Goal: Information Seeking & Learning: Learn about a topic

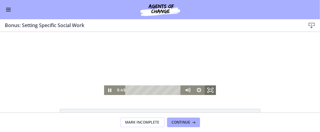
click at [210, 91] on icon "Fullscreen" at bounding box center [209, 90] width 11 height 10
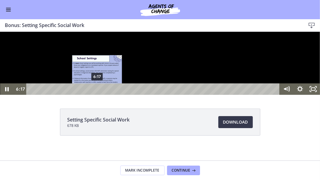
click at [97, 94] on div "6:17" at bounding box center [154, 88] width 246 height 11
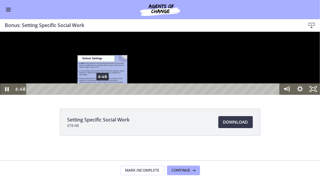
click at [103, 94] on div "6:48" at bounding box center [154, 88] width 246 height 11
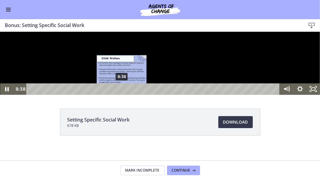
click at [122, 94] on div "8:38" at bounding box center [154, 88] width 246 height 11
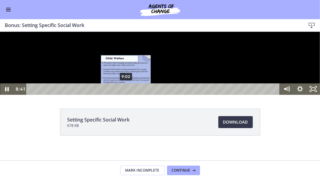
click at [126, 94] on div "9:02" at bounding box center [154, 88] width 246 height 11
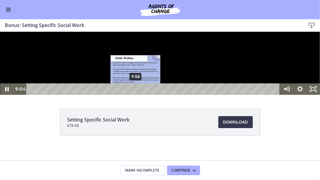
click at [136, 94] on div "9:58" at bounding box center [154, 88] width 246 height 11
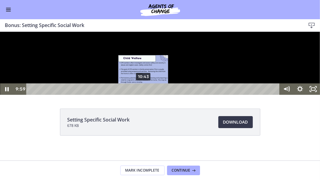
click at [144, 94] on div "10:43" at bounding box center [154, 88] width 246 height 11
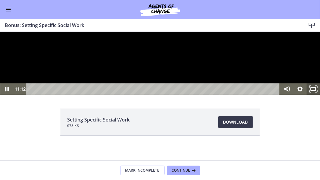
click at [312, 91] on rect "Unfullscreen" at bounding box center [313, 88] width 5 height 3
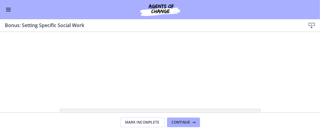
click at [10, 11] on span "Enable menu" at bounding box center [8, 11] width 5 height 1
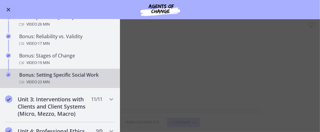
scroll to position [502, 0]
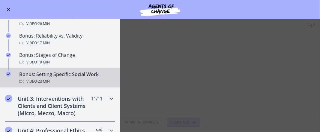
click at [35, 92] on div "Unit 3: Interventions with Clients and Client Systems (Micro, Mezzo, Macro) 11 …" at bounding box center [60, 106] width 110 height 32
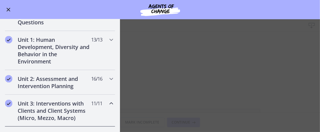
scroll to position [115, 0]
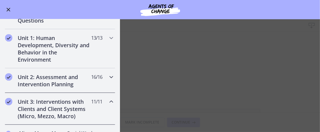
click at [108, 76] on icon "Chapters" at bounding box center [111, 76] width 7 height 7
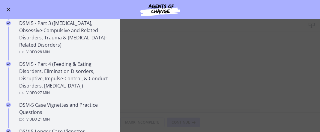
scroll to position [309, 0]
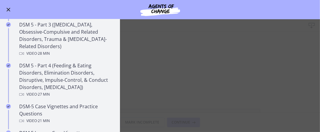
click at [246, 73] on main "Bonus: Setting Specific Social Work Download Enable fullscreen Setting Specific…" at bounding box center [160, 75] width 320 height 112
click at [9, 9] on span "Enable menu" at bounding box center [9, 10] width 4 height 4
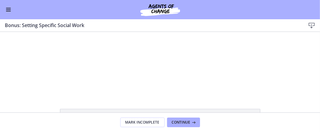
click at [25, 108] on div "Setting Specific Social Work 678 KB Download Opens in a new window" at bounding box center [160, 72] width 320 height 80
click at [211, 94] on icon "Fullscreen" at bounding box center [209, 90] width 11 height 10
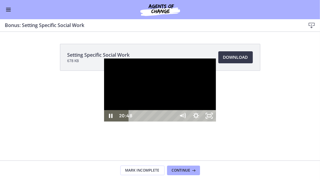
click at [104, 121] on icon "Pause" at bounding box center [110, 115] width 13 height 11
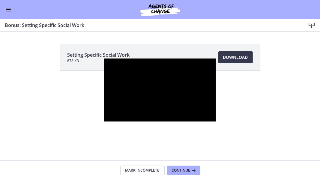
click at [216, 121] on div at bounding box center [160, 89] width 112 height 63
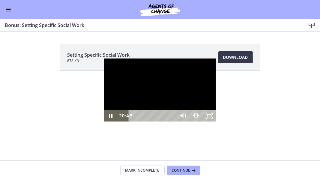
click at [216, 121] on icon "Unfullscreen" at bounding box center [209, 115] width 13 height 11
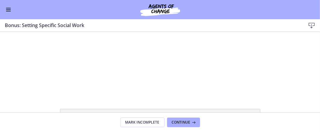
click at [191, 79] on div at bounding box center [160, 62] width 112 height 63
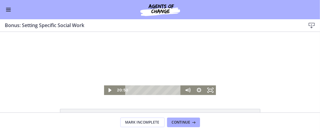
click at [208, 90] on icon "Fullscreen" at bounding box center [209, 90] width 11 height 10
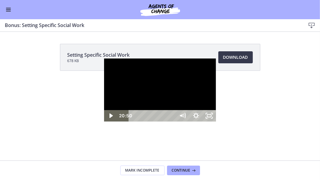
click at [109, 118] on icon "Play Video" at bounding box center [110, 115] width 3 height 5
click at [217, 123] on icon "Unfullscreen" at bounding box center [209, 116] width 16 height 14
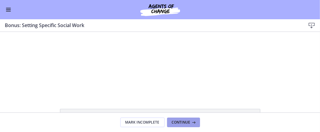
click at [185, 121] on span "Continue" at bounding box center [181, 122] width 19 height 5
click at [6, 7] on button "Enable menu" at bounding box center [8, 9] width 7 height 7
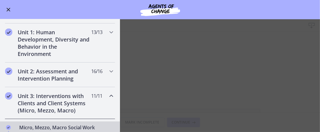
scroll to position [123, 0]
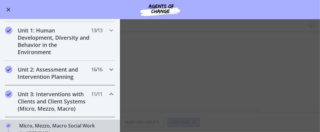
click at [108, 68] on icon "Chapters" at bounding box center [111, 69] width 7 height 7
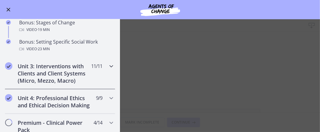
click at [108, 62] on icon "Chapters" at bounding box center [111, 65] width 7 height 7
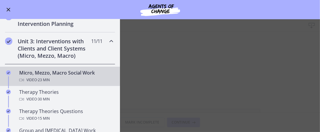
scroll to position [178, 0]
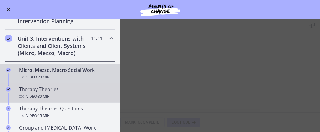
click at [83, 90] on div "Therapy Theories Video · 30 min" at bounding box center [66, 92] width 94 height 14
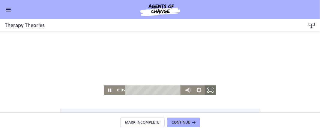
click at [210, 88] on icon "Fullscreen" at bounding box center [209, 90] width 11 height 10
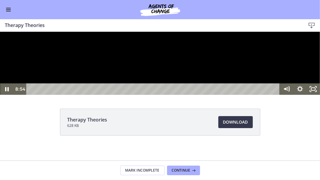
click at [4, 94] on icon "Pause" at bounding box center [6, 88] width 13 height 11
click at [8, 92] on icon "Play Video" at bounding box center [7, 89] width 4 height 6
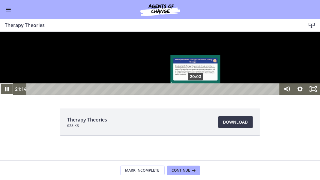
click at [196, 94] on div "20:03" at bounding box center [154, 88] width 246 height 11
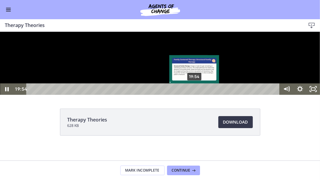
click at [195, 91] on div "Playbar" at bounding box center [194, 89] width 4 height 4
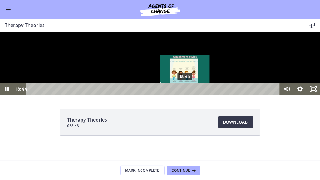
click at [185, 94] on div "18:44" at bounding box center [154, 88] width 246 height 11
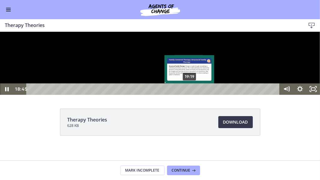
click at [190, 94] on div "19:19" at bounding box center [154, 88] width 246 height 11
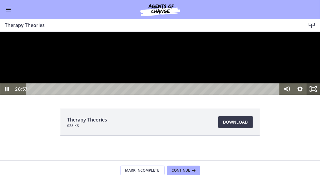
click at [313, 90] on rect "Unfullscreen" at bounding box center [313, 89] width 4 height 3
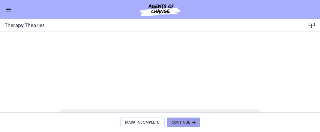
click at [189, 124] on span "Continue" at bounding box center [181, 122] width 19 height 5
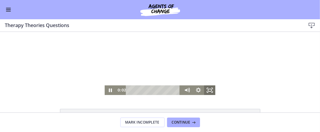
click at [207, 89] on icon "Fullscreen" at bounding box center [209, 90] width 11 height 10
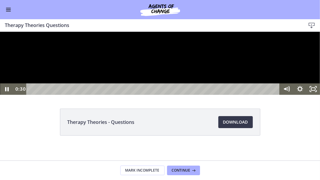
click at [121, 94] on div at bounding box center [160, 62] width 320 height 63
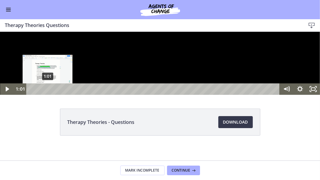
click at [48, 94] on div "1:01" at bounding box center [154, 88] width 246 height 11
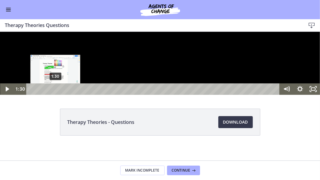
click at [55, 94] on div "1:30" at bounding box center [154, 88] width 246 height 11
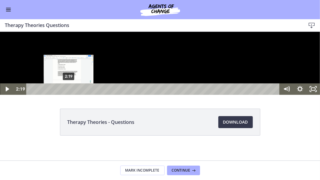
click at [69, 94] on div "2:19" at bounding box center [154, 88] width 246 height 11
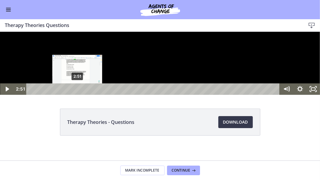
click at [77, 94] on div "2:51" at bounding box center [154, 88] width 246 height 11
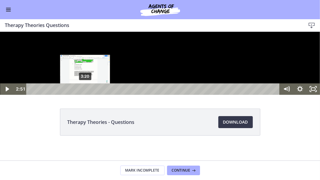
click at [85, 94] on div "3:20" at bounding box center [154, 88] width 246 height 11
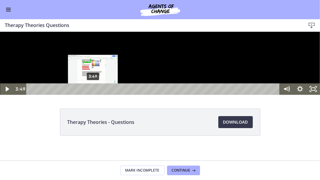
click at [93, 94] on div "3:49" at bounding box center [154, 88] width 246 height 11
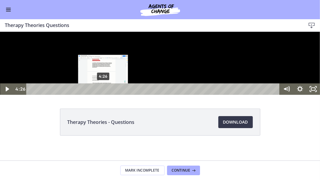
click at [103, 94] on div "4:26" at bounding box center [154, 88] width 246 height 11
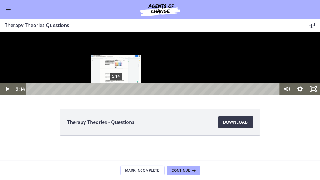
click at [116, 94] on div "5:14" at bounding box center [154, 88] width 246 height 11
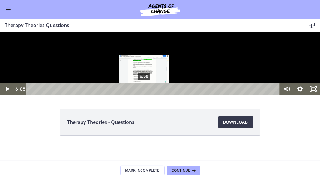
click at [144, 94] on div "6:58" at bounding box center [154, 88] width 246 height 11
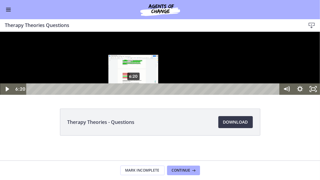
click at [134, 94] on div "6:20" at bounding box center [154, 88] width 246 height 11
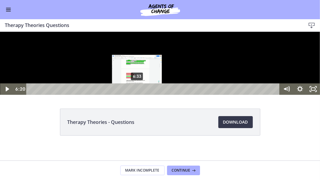
click at [137, 94] on div "6:33" at bounding box center [154, 88] width 246 height 11
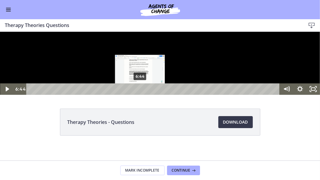
click at [140, 94] on div "6:44" at bounding box center [154, 88] width 246 height 11
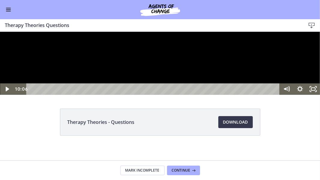
click at [196, 94] on div "Click for sound @keyframes VOLUME_SMALL_WAVE_FLASH { 0% { opacity: 0; } 33% { o…" at bounding box center [160, 62] width 320 height 63
click at [4, 96] on icon "Play Video" at bounding box center [7, 89] width 16 height 14
click at [8, 91] on icon "Pause" at bounding box center [7, 89] width 4 height 4
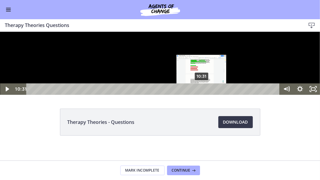
click at [202, 94] on div "10:31" at bounding box center [154, 88] width 246 height 11
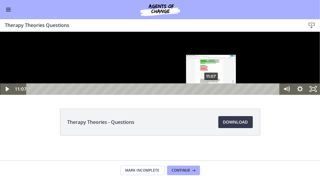
click at [211, 94] on div "11:07" at bounding box center [154, 88] width 246 height 11
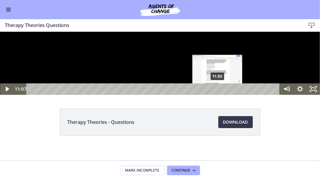
click at [218, 94] on div "11:30" at bounding box center [154, 88] width 246 height 11
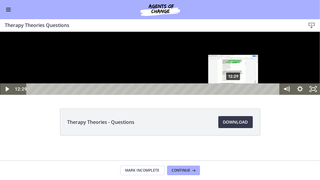
click at [234, 94] on div "12:29" at bounding box center [154, 88] width 246 height 11
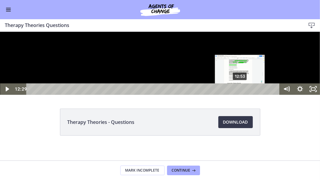
click at [240, 94] on div "12:53" at bounding box center [154, 88] width 246 height 11
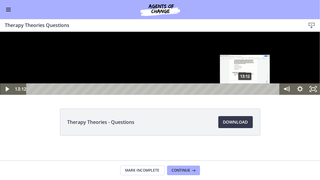
click at [245, 94] on div "13:12" at bounding box center [154, 88] width 246 height 11
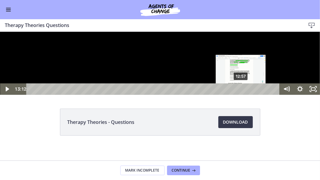
click at [241, 94] on div "12:57" at bounding box center [154, 88] width 246 height 11
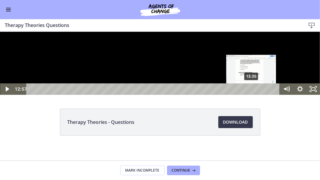
click at [252, 94] on div "13:35" at bounding box center [154, 88] width 246 height 11
click at [249, 91] on div "Playbar" at bounding box center [249, 89] width 4 height 4
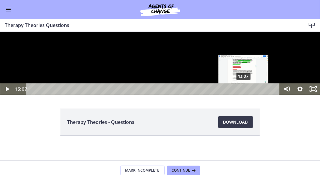
click at [244, 94] on div "13:07" at bounding box center [154, 88] width 246 height 11
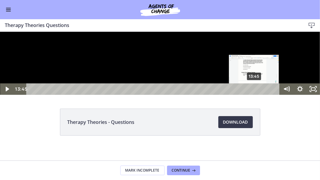
click at [254, 94] on div "13:45" at bounding box center [154, 88] width 246 height 11
click at [252, 91] on div "Playbar" at bounding box center [252, 89] width 4 height 4
click at [257, 94] on div "13:55" at bounding box center [154, 88] width 246 height 11
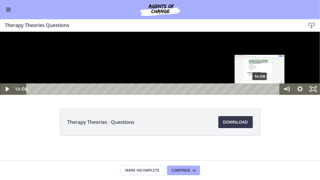
click at [260, 94] on div "14:08" at bounding box center [154, 88] width 246 height 11
click at [262, 94] on div "14:14" at bounding box center [154, 88] width 246 height 11
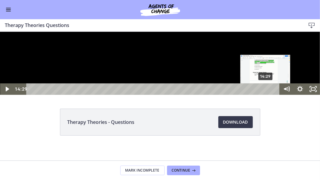
click at [266, 94] on div "14:29" at bounding box center [154, 88] width 246 height 11
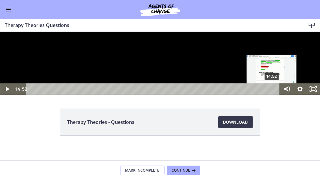
click at [272, 94] on div "14:52" at bounding box center [154, 88] width 246 height 11
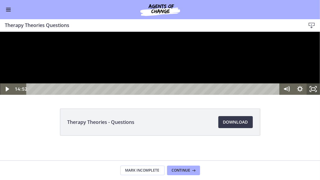
click at [315, 94] on icon "Unfullscreen" at bounding box center [313, 88] width 13 height 11
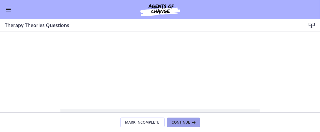
click at [185, 121] on span "Continue" at bounding box center [181, 122] width 19 height 5
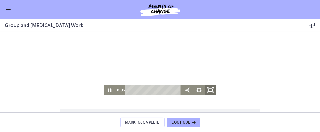
click at [212, 89] on icon "Fullscreen" at bounding box center [210, 89] width 14 height 11
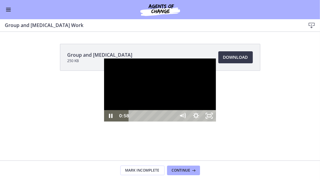
click at [106, 121] on div at bounding box center [160, 89] width 112 height 63
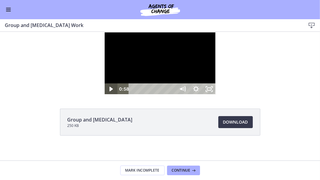
click at [104, 94] on icon "Play Video" at bounding box center [110, 88] width 13 height 11
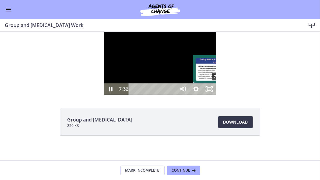
click at [133, 94] on div "7:32" at bounding box center [152, 88] width 39 height 11
click at [133, 94] on div "7:11" at bounding box center [152, 88] width 39 height 11
click at [133, 94] on div "6:50" at bounding box center [152, 88] width 39 height 11
click at [208, 91] on div "Playbar" at bounding box center [210, 89] width 4 height 4
click at [133, 94] on div "6:28" at bounding box center [152, 88] width 39 height 11
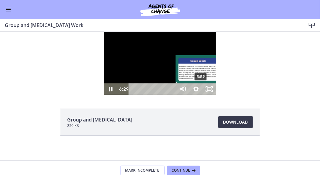
click at [133, 94] on div "5:59" at bounding box center [152, 88] width 39 height 11
click at [133, 94] on div "6:15" at bounding box center [152, 88] width 39 height 11
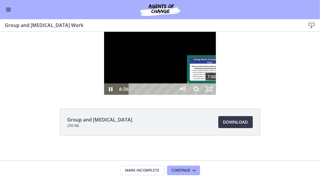
click at [133, 94] on div "7:00" at bounding box center [152, 88] width 39 height 11
click at [133, 94] on div "7:38" at bounding box center [152, 88] width 39 height 11
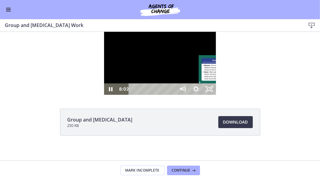
click at [133, 94] on div "8:02" at bounding box center [152, 88] width 39 height 11
click at [133, 94] on div "8:53" at bounding box center [152, 88] width 39 height 11
click at [139, 94] on div "9:35" at bounding box center [152, 88] width 39 height 11
click at [144, 94] on div "10:01" at bounding box center [152, 88] width 39 height 11
click at [146, 94] on div "10:15" at bounding box center [152, 88] width 39 height 11
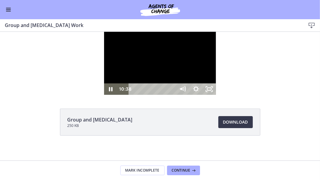
click at [150, 94] on div "10:38" at bounding box center [152, 88] width 39 height 11
click at [155, 94] on div "11:03" at bounding box center [152, 88] width 39 height 11
click at [165, 94] on div "11:54" at bounding box center [152, 88] width 39 height 11
click at [171, 94] on div "12:25" at bounding box center [152, 88] width 39 height 11
click at [173, 94] on div "12:54" at bounding box center [152, 88] width 39 height 11
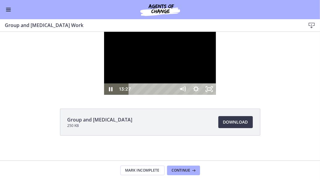
click at [173, 94] on div "13:27" at bounding box center [152, 88] width 39 height 11
click at [173, 94] on div "14:07" at bounding box center [152, 88] width 39 height 11
click at [173, 94] on div "14:36" at bounding box center [152, 88] width 39 height 11
click at [173, 94] on div "15:29" at bounding box center [152, 88] width 39 height 11
click at [173, 94] on div "14:52" at bounding box center [152, 88] width 39 height 11
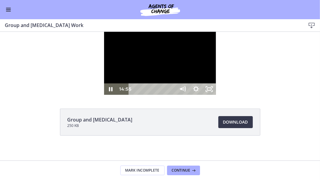
click at [173, 94] on div "15:08" at bounding box center [152, 88] width 39 height 11
click at [217, 96] on icon "Unfullscreen" at bounding box center [209, 89] width 16 height 14
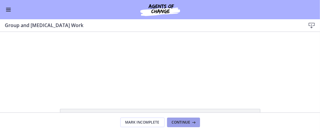
click at [186, 121] on span "Continue" at bounding box center [181, 122] width 19 height 5
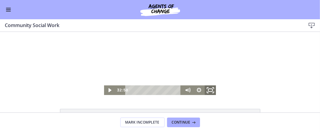
click at [210, 90] on rect "Fullscreen" at bounding box center [210, 89] width 4 height 3
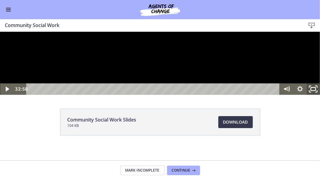
click at [312, 96] on icon "Unfullscreen" at bounding box center [313, 89] width 16 height 14
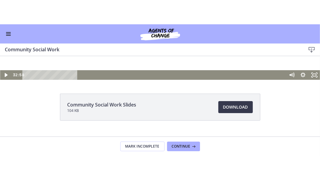
scroll to position [39, 0]
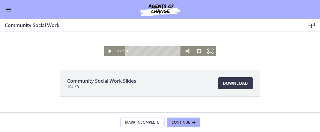
click at [162, 51] on div "10:28" at bounding box center [154, 51] width 49 height 10
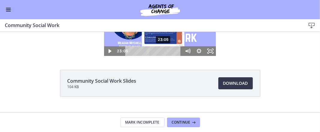
click at [206, 52] on icon "Fullscreen" at bounding box center [209, 51] width 11 height 10
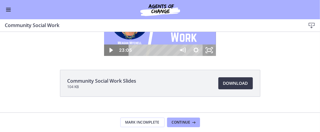
scroll to position [0, 0]
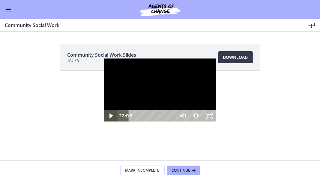
click at [109, 118] on icon "Play Video" at bounding box center [110, 115] width 3 height 5
click at [109, 119] on icon "Play Video" at bounding box center [111, 116] width 4 height 6
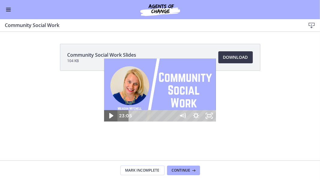
click at [109, 119] on icon "Play Video" at bounding box center [111, 116] width 4 height 6
click at [104, 121] on icon "Play Video" at bounding box center [110, 115] width 13 height 11
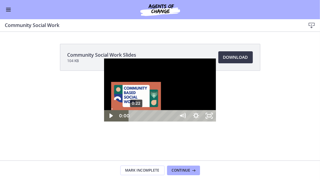
click at [133, 121] on div "0:22" at bounding box center [152, 115] width 39 height 11
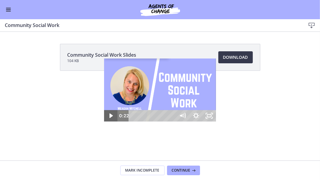
click at [104, 121] on icon "Play Video" at bounding box center [110, 115] width 13 height 11
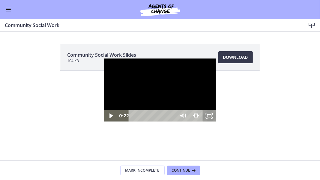
click at [216, 121] on icon "Unfullscreen" at bounding box center [209, 115] width 13 height 11
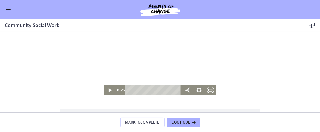
click at [4, 8] on div "Go to Dashboard" at bounding box center [160, 9] width 320 height 19
click at [8, 9] on span "Enable menu" at bounding box center [8, 9] width 5 height 1
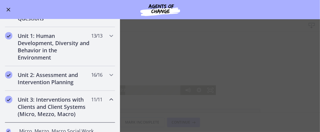
scroll to position [112, 0]
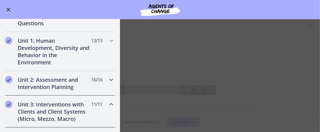
click at [108, 77] on icon "Chapters" at bounding box center [111, 79] width 7 height 7
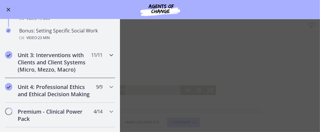
click at [109, 57] on div "Unit 3: Interventions with Clients and Client Systems (Micro, Mezzo, Macro) 11 …" at bounding box center [60, 62] width 110 height 32
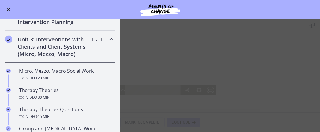
scroll to position [177, 0]
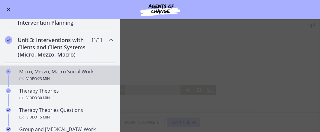
click at [87, 75] on div "Video · 23 min" at bounding box center [66, 78] width 94 height 7
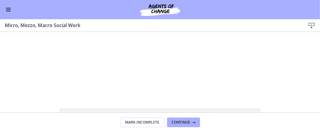
click at [200, 73] on div at bounding box center [159, 62] width 125 height 63
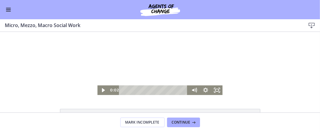
click at [217, 88] on icon "Fullscreen" at bounding box center [216, 90] width 11 height 10
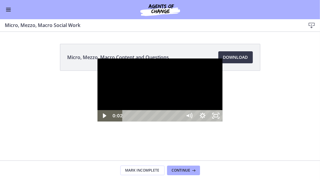
click at [219, 118] on icon "Unfullscreen" at bounding box center [218, 117] width 1 height 1
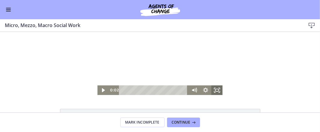
click at [6, 10] on button "Enable menu" at bounding box center [8, 9] width 7 height 7
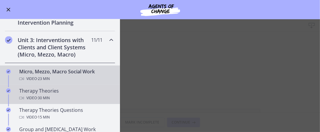
click at [74, 88] on div "Therapy Theories Video · 30 min" at bounding box center [66, 94] width 94 height 14
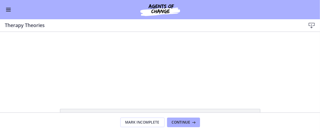
click at [6, 11] on span "Enable menu" at bounding box center [8, 11] width 5 height 1
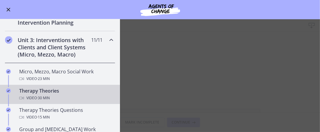
click at [57, 89] on div "Therapy Theories Video · 30 min" at bounding box center [66, 94] width 94 height 14
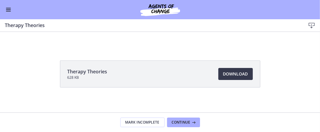
scroll to position [51, 0]
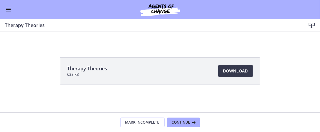
click at [166, 67] on li "Therapy Theories 628 KB Download Opens in a new window" at bounding box center [160, 70] width 200 height 27
click at [9, 8] on span "Enable menu" at bounding box center [8, 8] width 5 height 1
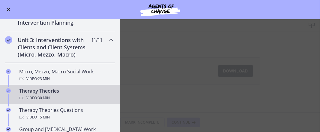
click at [28, 94] on div "Video · 30 min" at bounding box center [66, 97] width 94 height 7
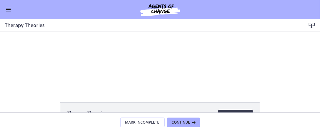
scroll to position [0, 0]
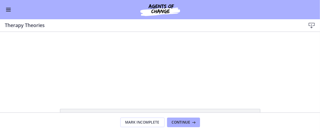
click at [8, 11] on span "Enable menu" at bounding box center [8, 11] width 5 height 1
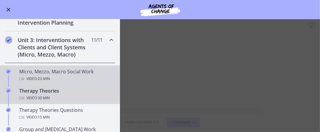
click at [23, 76] on icon "Chapters" at bounding box center [21, 78] width 5 height 5
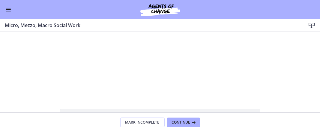
click at [11, 9] on button "Enable menu" at bounding box center [8, 9] width 7 height 7
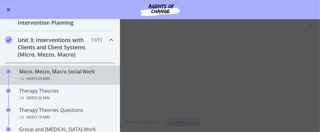
click at [25, 76] on div "Video · 23 min" at bounding box center [66, 78] width 94 height 7
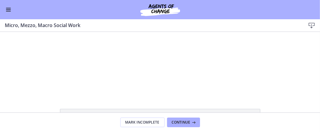
click at [251, 69] on div "Click for sound @keyframes VOLUME_SMALL_WAVE_FLASH { 0% { opacity: 0; } 33% { o…" at bounding box center [160, 62] width 320 height 63
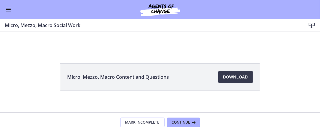
scroll to position [51, 0]
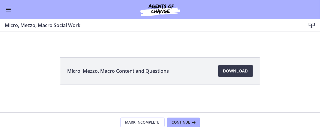
click at [8, 11] on span "Enable menu" at bounding box center [8, 11] width 5 height 1
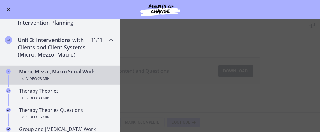
click at [96, 49] on div "Unit 3: Interventions with Clients and Client Systems (Micro, Mezzo, Macro) 11 …" at bounding box center [60, 47] width 110 height 32
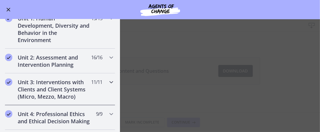
scroll to position [132, 0]
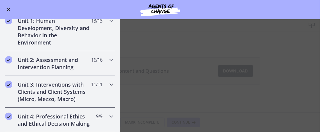
click at [100, 82] on div "Unit 3: Interventions with Clients and Client Systems (Micro, Mezzo, Macro) 11 …" at bounding box center [60, 92] width 110 height 32
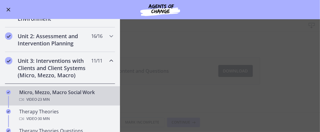
scroll to position [165, 0]
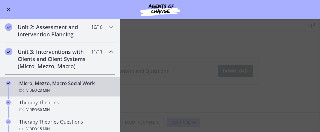
click at [71, 87] on div "Video · 23 min" at bounding box center [66, 90] width 94 height 7
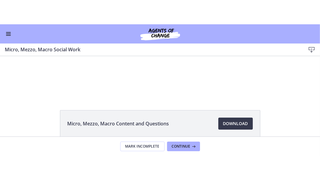
scroll to position [0, 0]
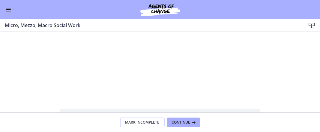
click at [151, 52] on div at bounding box center [159, 62] width 125 height 63
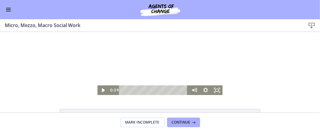
click at [161, 67] on div at bounding box center [159, 62] width 125 height 63
click at [215, 90] on icon "Fullscreen" at bounding box center [216, 90] width 11 height 10
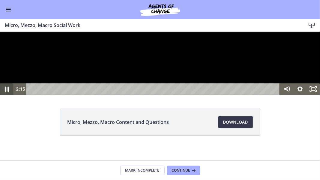
click at [8, 96] on icon "Pause" at bounding box center [7, 89] width 16 height 14
click at [8, 96] on icon "Play Video" at bounding box center [7, 89] width 16 height 14
click at [8, 94] on icon "Pause" at bounding box center [6, 88] width 13 height 11
click at [9, 94] on icon "Pause" at bounding box center [6, 88] width 13 height 11
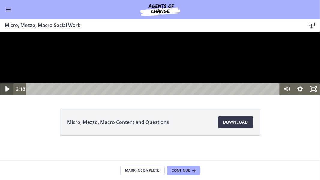
click at [7, 96] on icon "Play Video" at bounding box center [7, 89] width 16 height 14
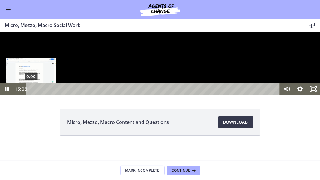
click at [241, 94] on div at bounding box center [160, 62] width 320 height 63
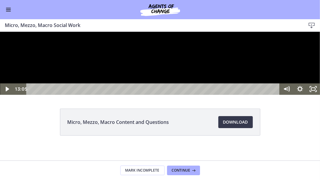
click at [164, 94] on div at bounding box center [160, 62] width 320 height 63
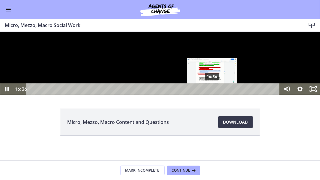
click at [212, 94] on div "16:36" at bounding box center [154, 88] width 246 height 11
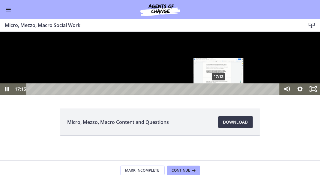
click at [219, 94] on div "17:13" at bounding box center [154, 88] width 246 height 11
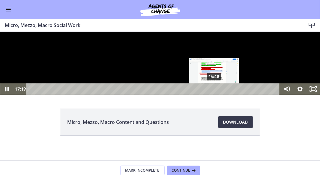
click at [214, 94] on div "16:48" at bounding box center [154, 88] width 246 height 11
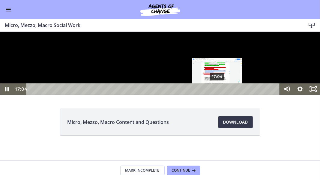
click at [217, 94] on div "17:04" at bounding box center [154, 88] width 246 height 11
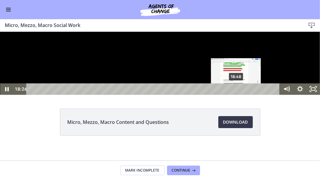
click at [236, 94] on div "18:48" at bounding box center [154, 88] width 246 height 11
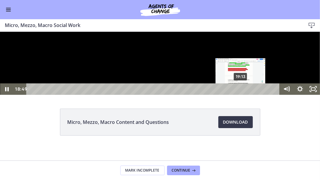
click at [241, 94] on div "19:13" at bounding box center [154, 88] width 246 height 11
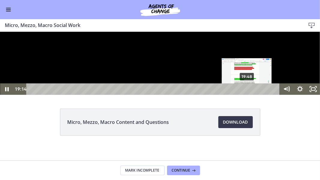
click at [247, 94] on div "19:48" at bounding box center [154, 88] width 246 height 11
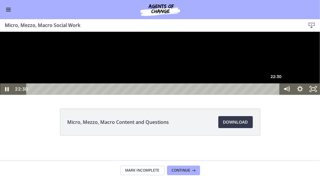
click at [277, 94] on div "22:30" at bounding box center [154, 88] width 246 height 11
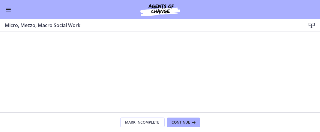
drag, startPoint x: 9, startPoint y: 12, endPoint x: 9, endPoint y: 7, distance: 4.8
click at [9, 7] on button "Enable menu" at bounding box center [8, 9] width 7 height 7
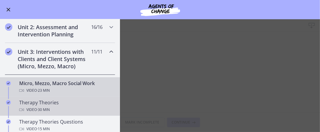
click at [46, 106] on span "· 30 min" at bounding box center [43, 109] width 13 height 7
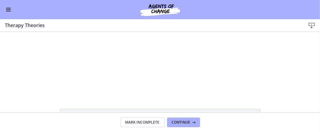
click at [7, 6] on button "Enable menu" at bounding box center [8, 9] width 7 height 7
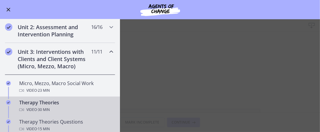
click at [50, 125] on span "· 15 min" at bounding box center [43, 128] width 13 height 7
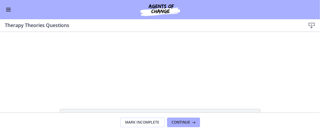
click at [5, 10] on button "Enable menu" at bounding box center [8, 9] width 7 height 7
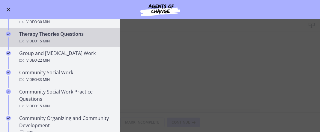
scroll to position [261, 0]
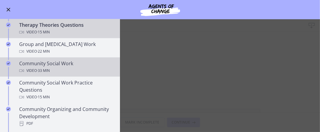
click at [73, 67] on div "Video · 33 min" at bounding box center [66, 70] width 94 height 7
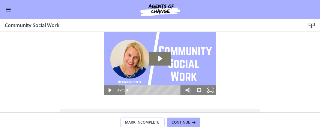
click at [159, 60] on icon "Play Video: cbe5qimtov91j64ic0dg.mp4" at bounding box center [160, 58] width 22 height 14
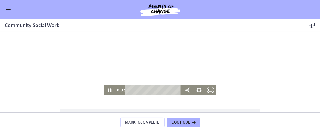
click at [210, 91] on icon "Fullscreen" at bounding box center [209, 90] width 11 height 10
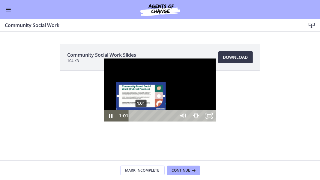
click at [133, 121] on div "1:01" at bounding box center [152, 115] width 39 height 11
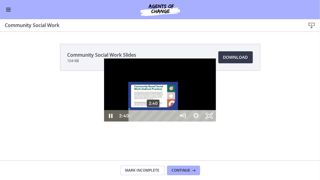
click at [133, 121] on div "2:40" at bounding box center [152, 115] width 39 height 11
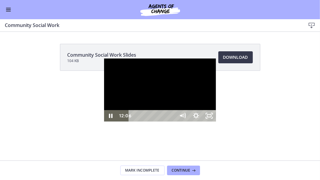
click at [104, 118] on div at bounding box center [160, 89] width 112 height 63
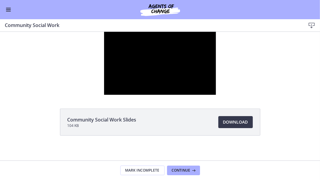
scroll to position [261, 0]
